Goal: Find specific page/section: Find specific page/section

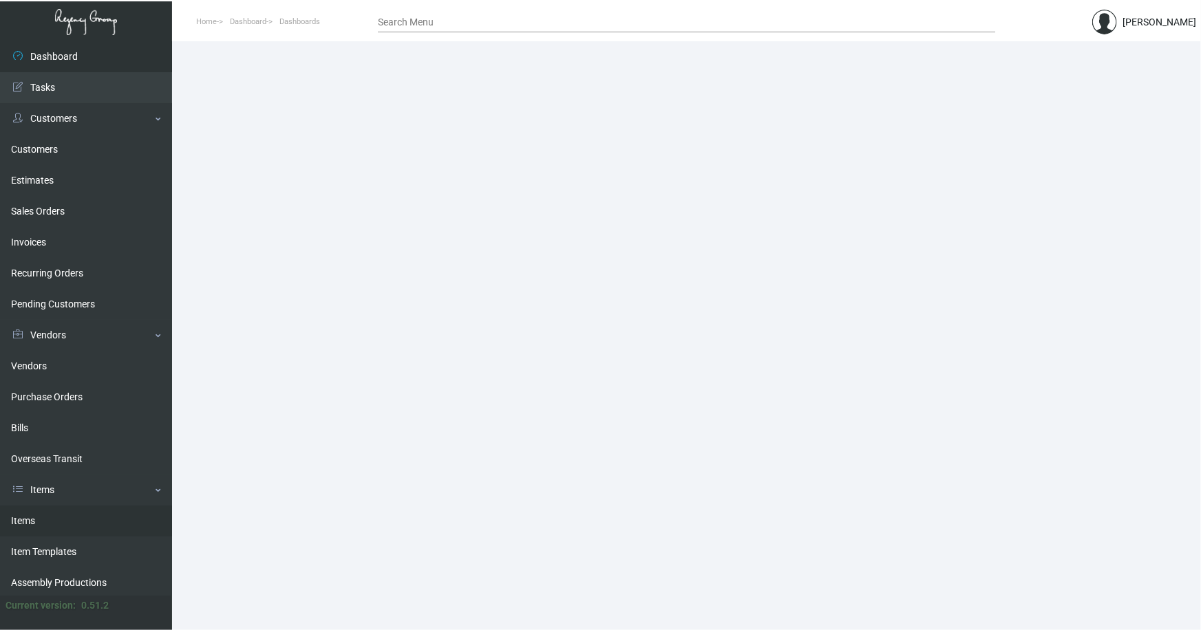
drag, startPoint x: 20, startPoint y: 521, endPoint x: 54, endPoint y: 507, distance: 37.1
click at [20, 521] on link "Items" at bounding box center [86, 521] width 172 height 31
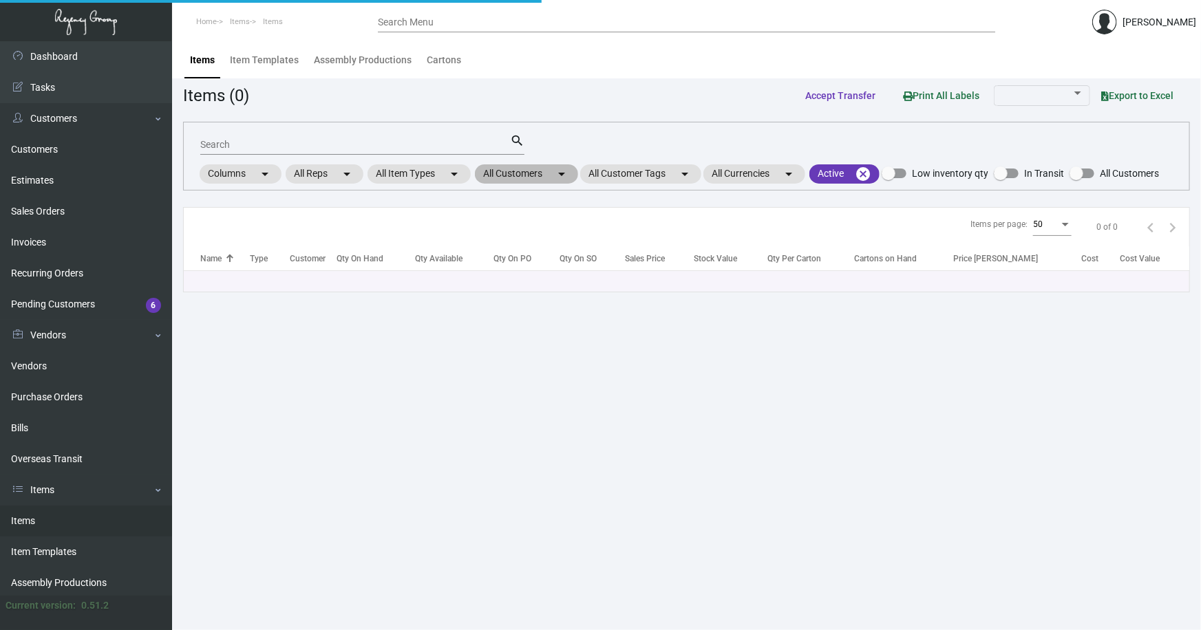
click at [522, 175] on mat-chip "All Customers arrow_drop_down" at bounding box center [526, 174] width 103 height 19
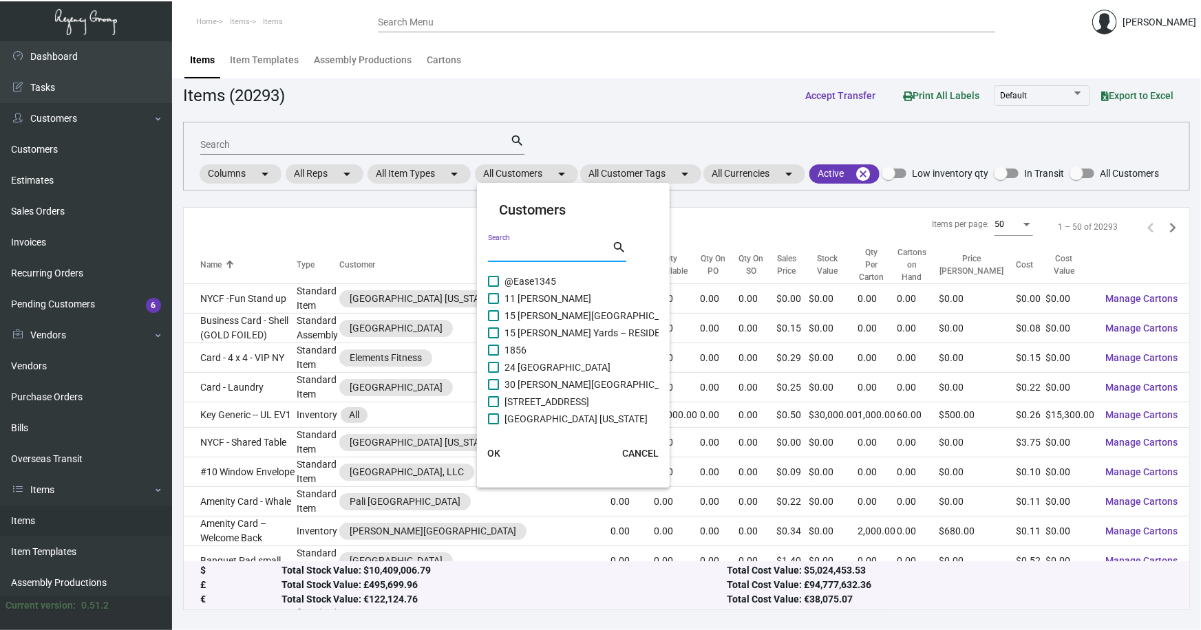
click at [550, 249] on input "Search" at bounding box center [550, 251] width 124 height 11
type input "lucern"
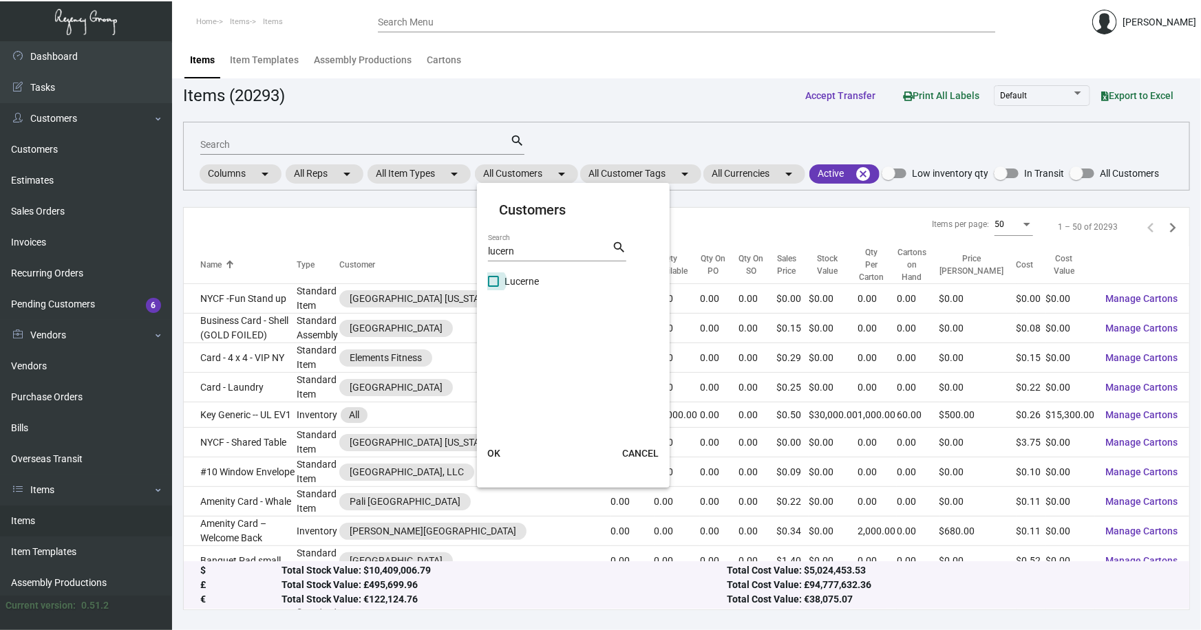
drag, startPoint x: 529, startPoint y: 277, endPoint x: 544, endPoint y: 312, distance: 38.0
click at [529, 275] on span "Lucerne" at bounding box center [522, 281] width 34 height 17
click at [494, 287] on input "Lucerne" at bounding box center [493, 287] width 1 height 1
checkbox input "true"
click at [496, 454] on span "OK" at bounding box center [493, 453] width 13 height 11
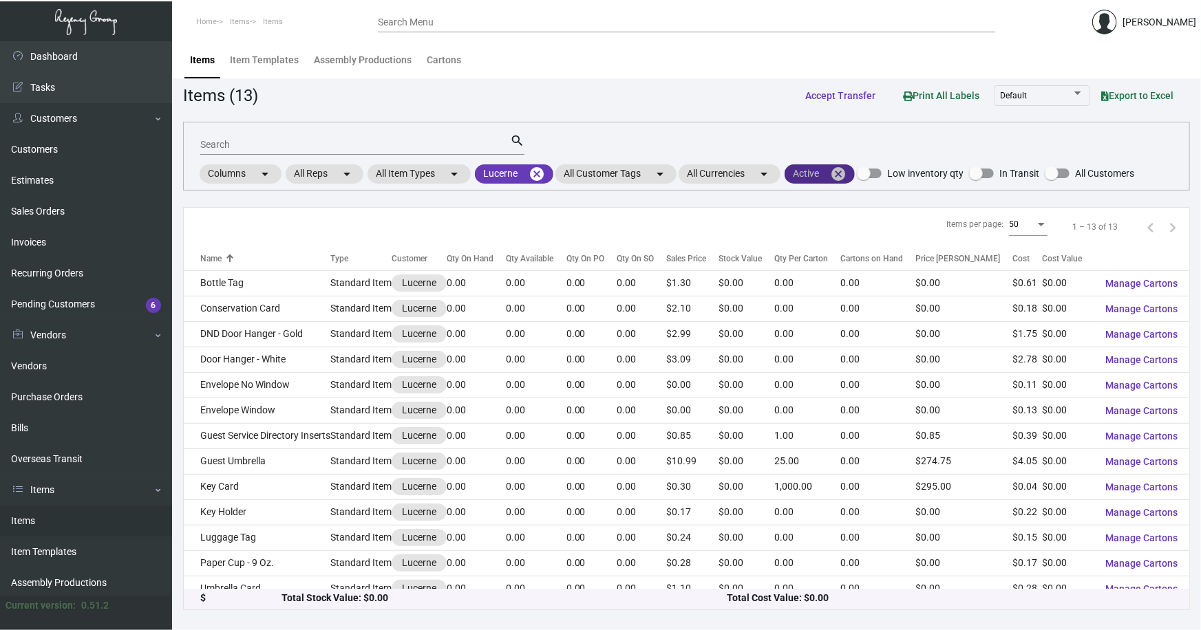
click at [843, 169] on mat-icon "cancel" at bounding box center [838, 174] width 17 height 17
click at [459, 172] on mat-icon "arrow_drop_down" at bounding box center [454, 174] width 17 height 17
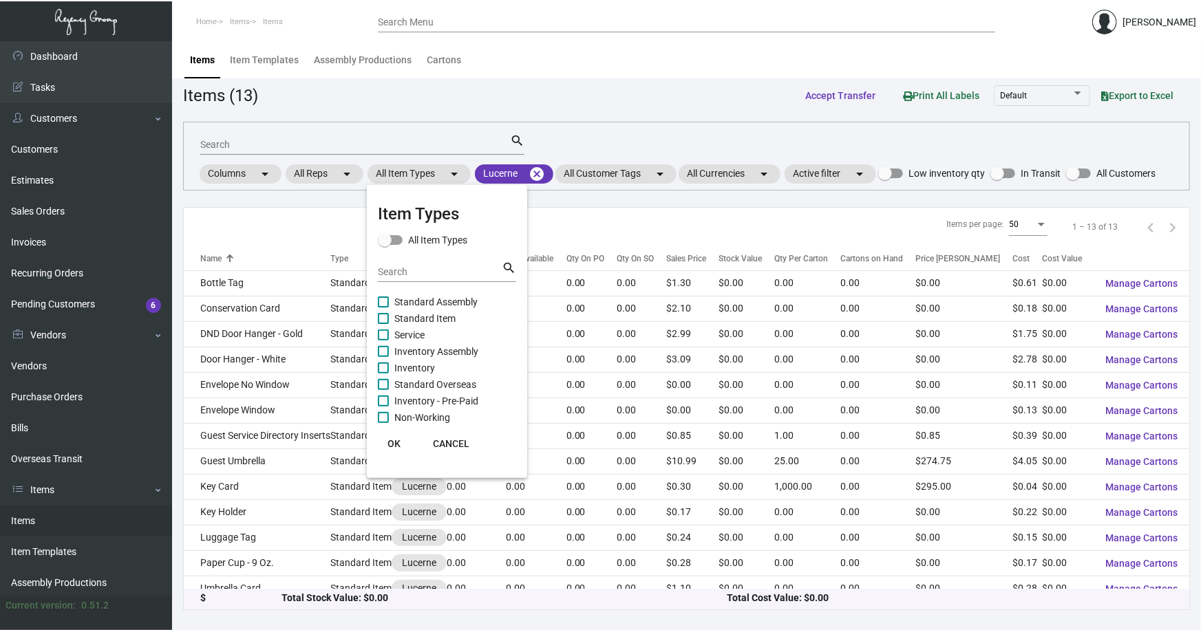
click at [419, 363] on span "Inventory" at bounding box center [414, 368] width 41 height 17
click at [383, 374] on input "Inventory" at bounding box center [383, 374] width 1 height 1
checkbox input "true"
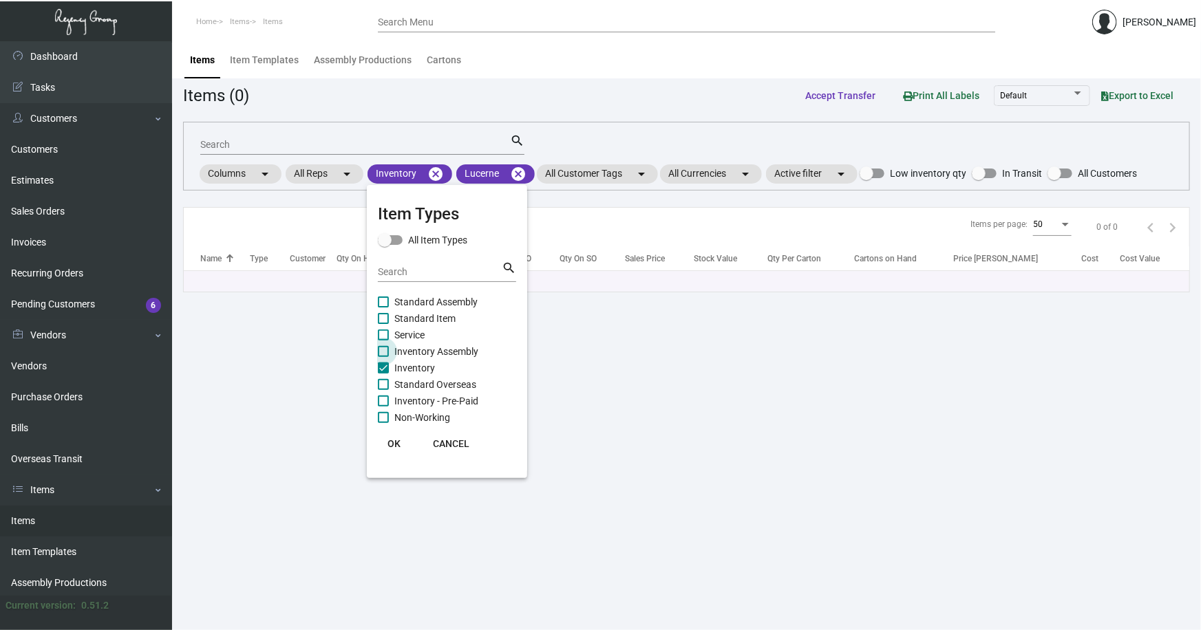
click at [413, 343] on span "Inventory Assembly" at bounding box center [436, 351] width 84 height 17
click at [383, 357] on input "Inventory Assembly" at bounding box center [383, 357] width 1 height 1
checkbox input "true"
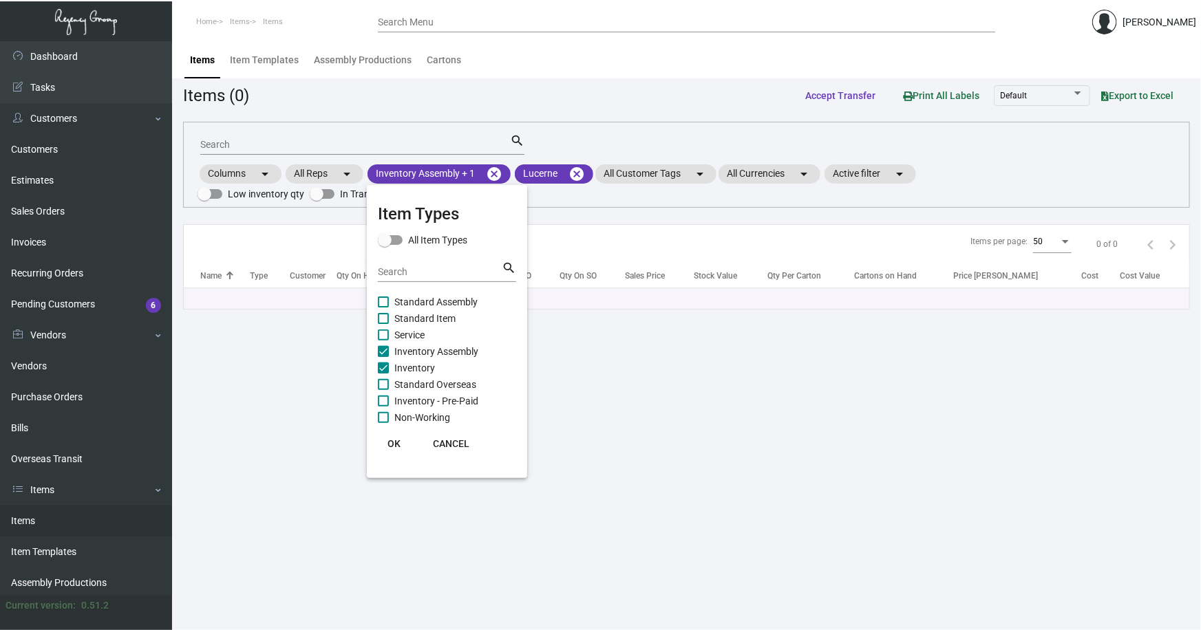
click at [470, 394] on span "Inventory - Pre-Paid" at bounding box center [436, 401] width 84 height 17
click at [383, 407] on input "Inventory - Pre-Paid" at bounding box center [383, 407] width 1 height 1
checkbox input "true"
click at [665, 393] on div at bounding box center [600, 315] width 1201 height 630
